Goal: Find specific page/section: Find specific page/section

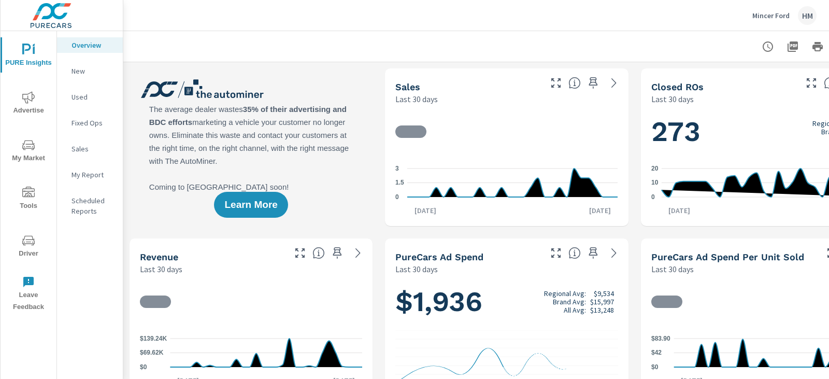
click at [29, 102] on icon "nav menu" at bounding box center [28, 97] width 12 height 12
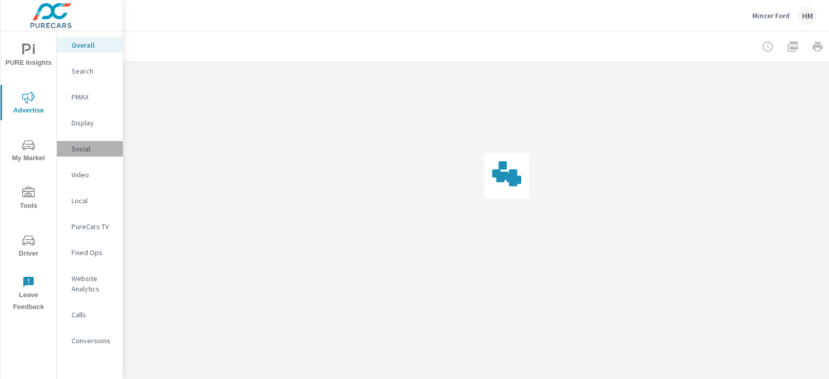
click at [85, 149] on p "Social" at bounding box center [92, 148] width 43 height 10
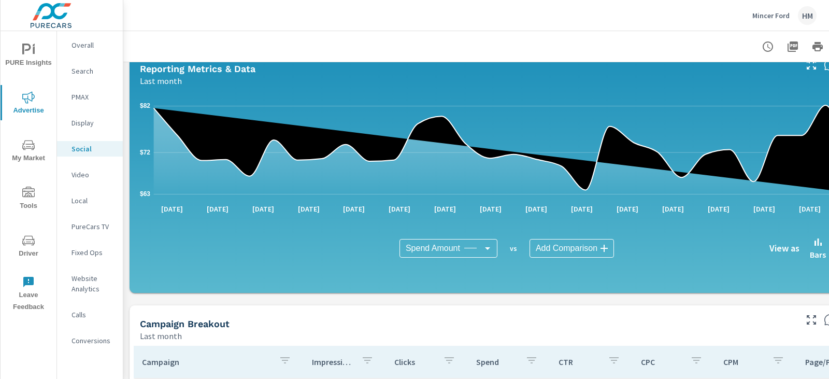
scroll to position [104, 0]
